Goal: Contribute content

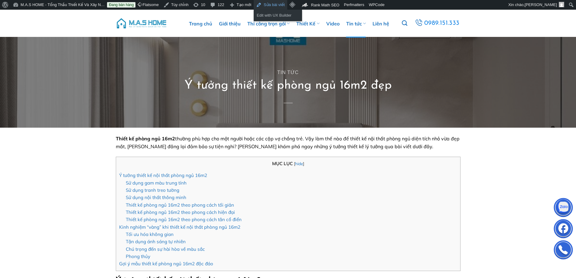
click at [270, 5] on link "Sửa bài viết" at bounding box center [270, 5] width 33 height 10
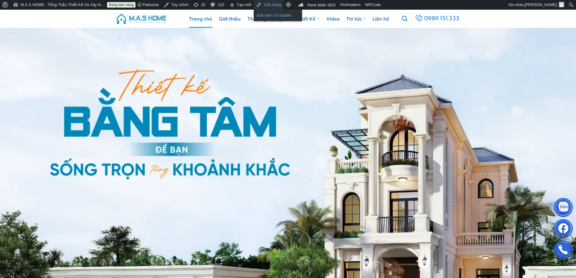
click at [268, 15] on link "Edit with UX Builder" at bounding box center [278, 15] width 48 height 8
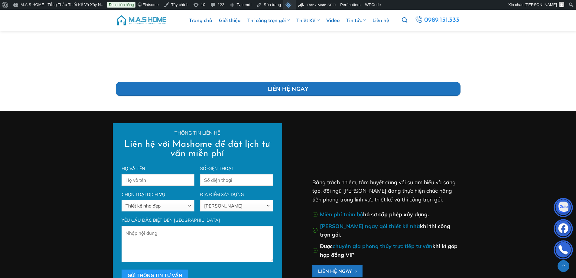
scroll to position [1149, 0]
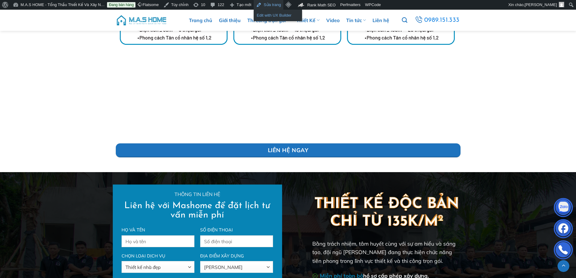
click at [264, 13] on link "Edit with UX Builder" at bounding box center [278, 15] width 48 height 8
